Goal: Find specific page/section: Find specific page/section

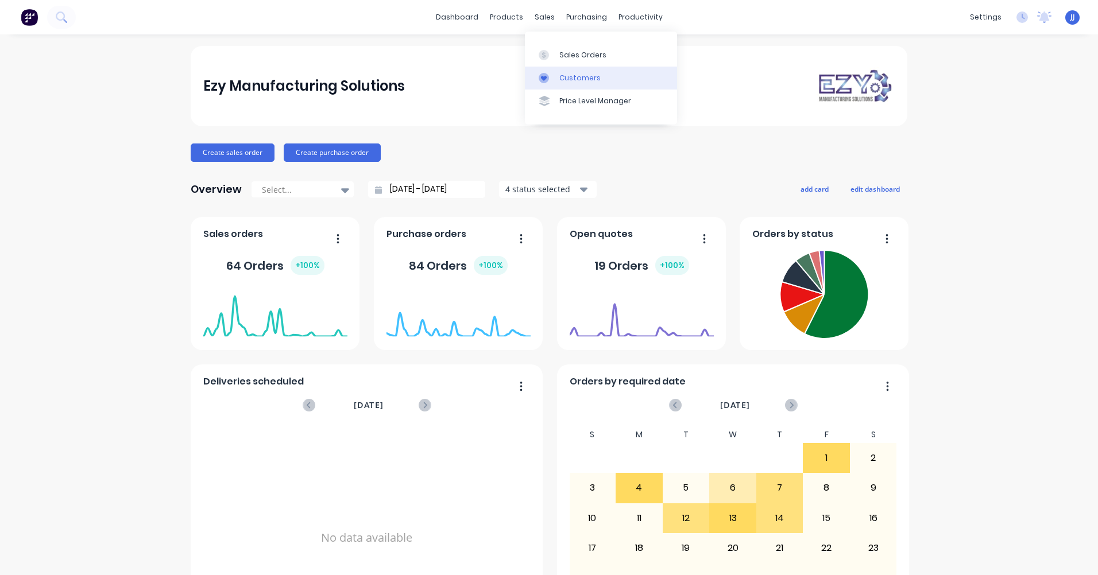
click at [596, 76] on div "Customers" at bounding box center [579, 78] width 41 height 10
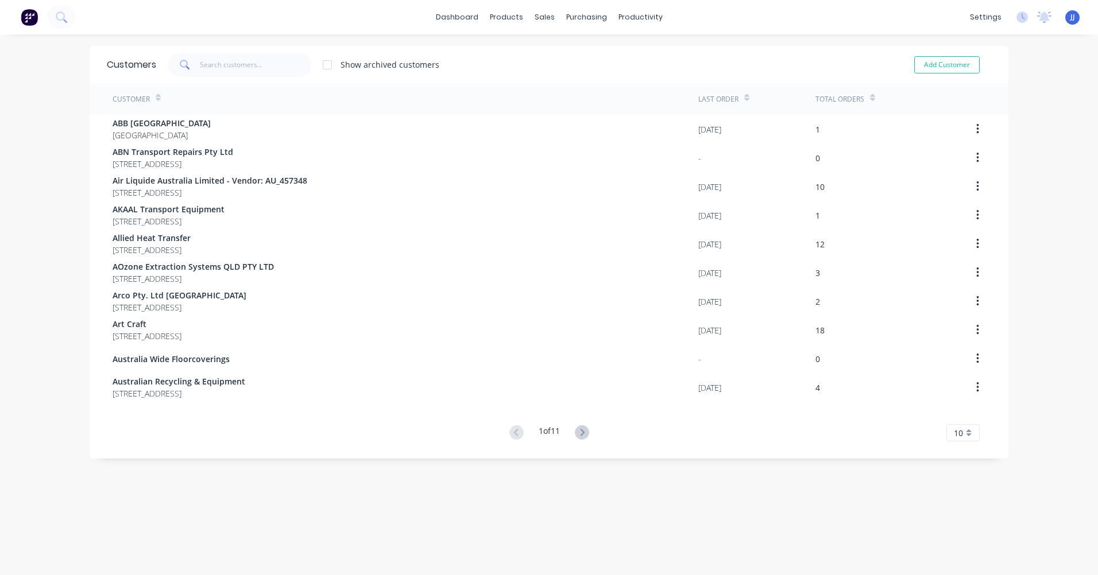
click at [194, 63] on span at bounding box center [184, 64] width 32 height 23
click at [200, 67] on input "text" at bounding box center [256, 64] width 112 height 23
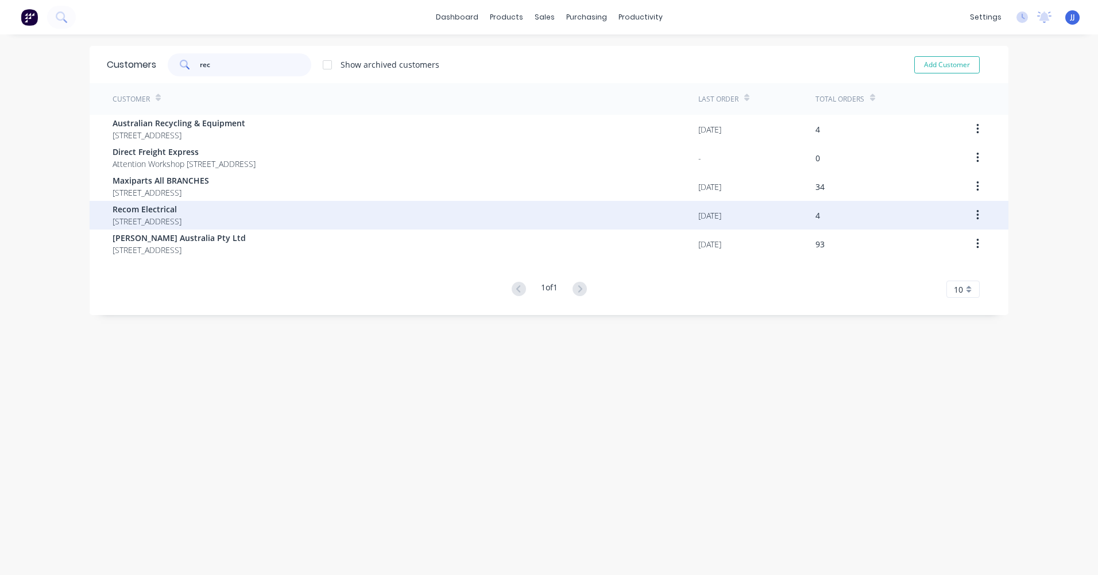
type input "rec"
click at [166, 217] on span "[STREET_ADDRESS]" at bounding box center [147, 221] width 69 height 12
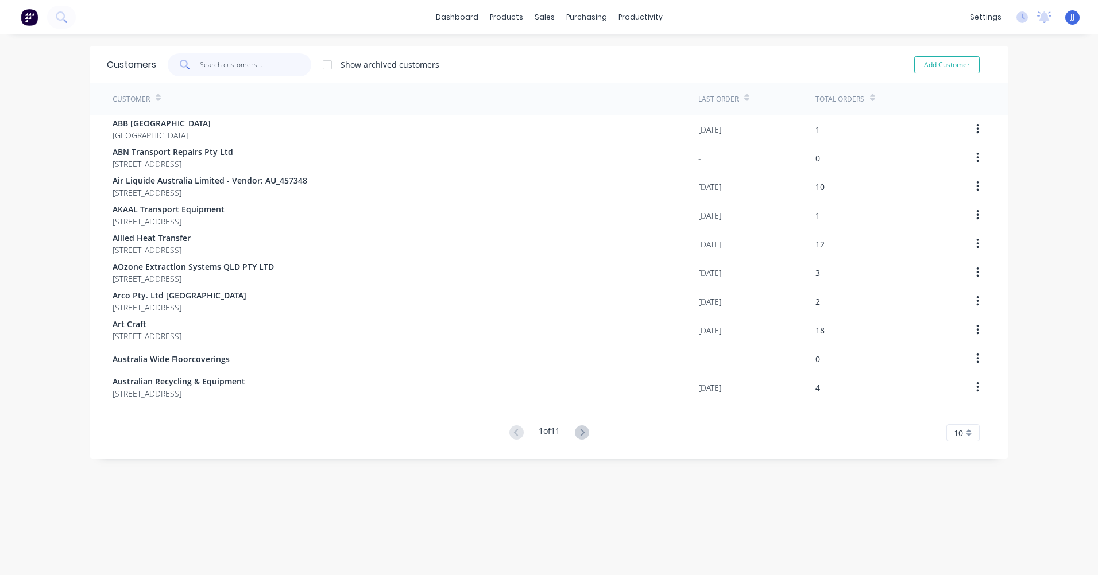
click at [217, 68] on input "text" at bounding box center [256, 64] width 112 height 23
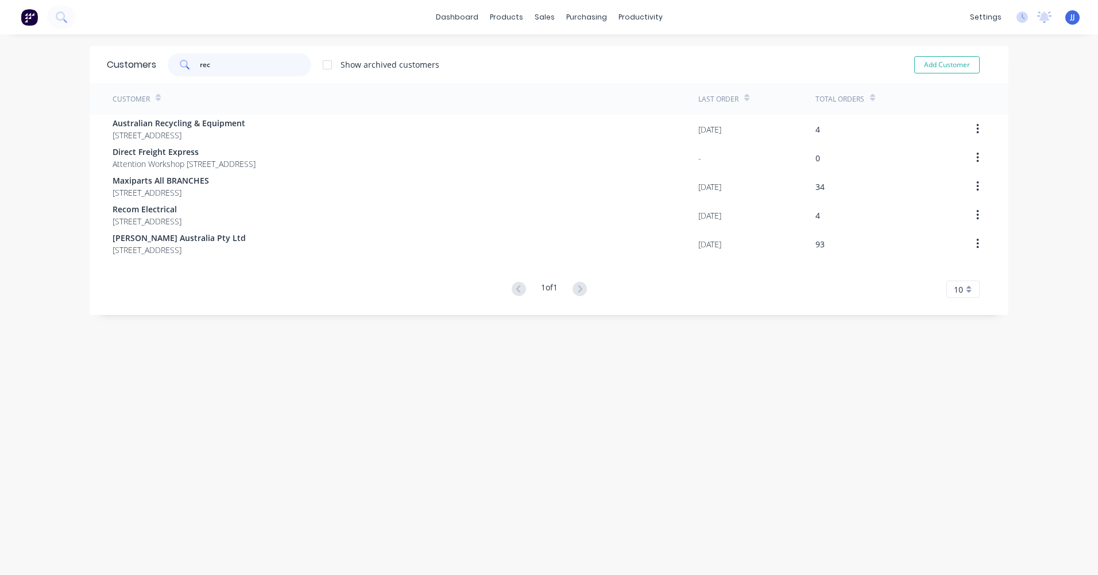
type input "rec"
